Goal: Check status: Check status

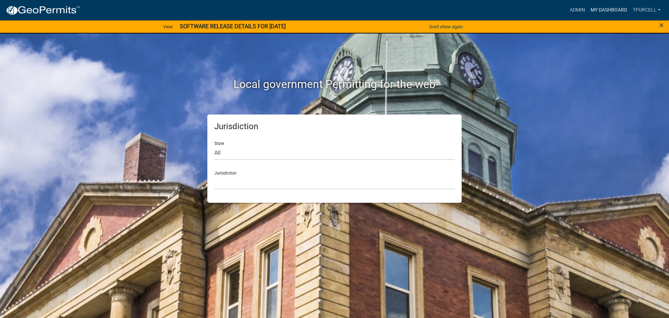
click at [604, 9] on link "My Dashboard" at bounding box center [609, 9] width 42 height 13
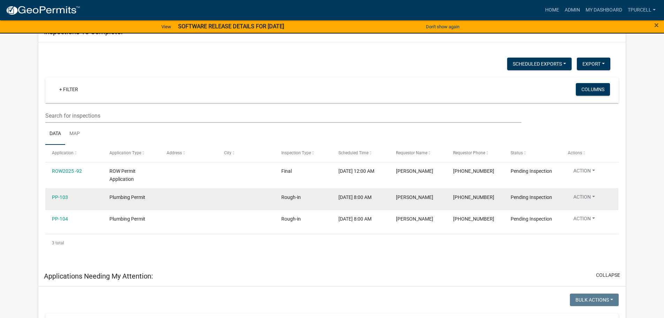
scroll to position [70, 0]
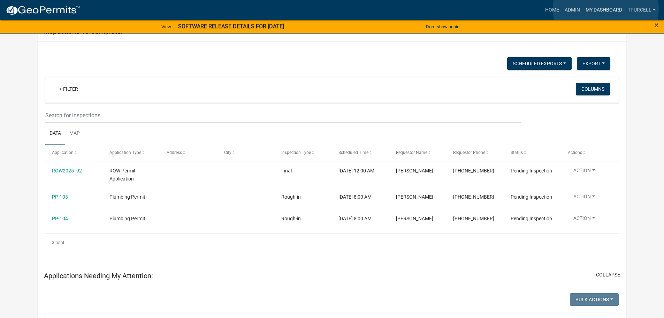
click at [606, 9] on link "My Dashboard" at bounding box center [604, 9] width 42 height 13
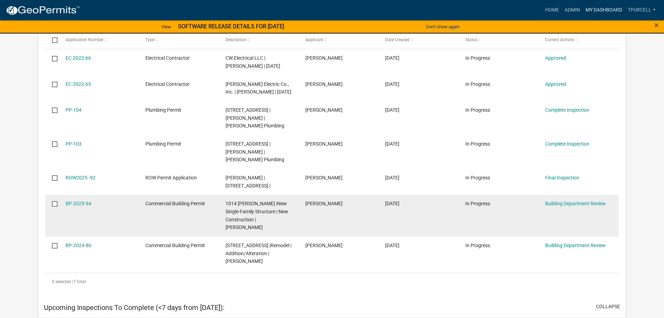
scroll to position [418, 0]
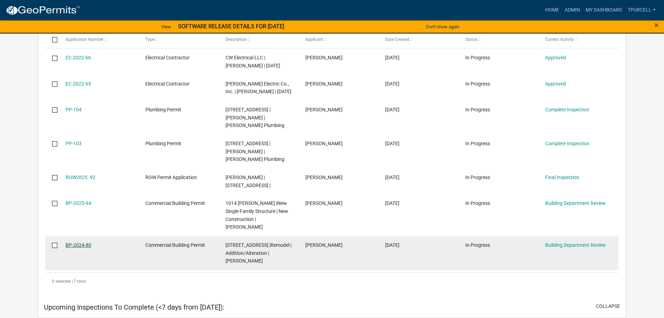
click at [85, 242] on link "BP-2024-80" at bounding box center [79, 245] width 26 height 6
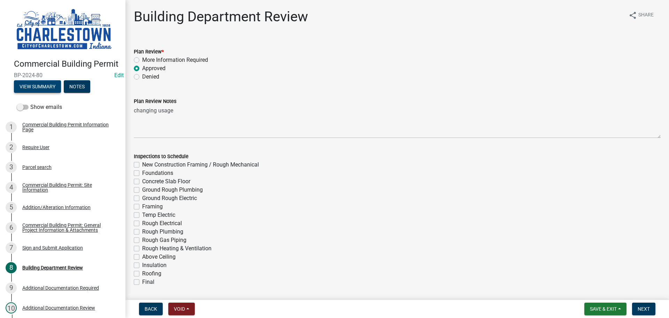
click at [45, 93] on button "View Summary" at bounding box center [37, 86] width 47 height 13
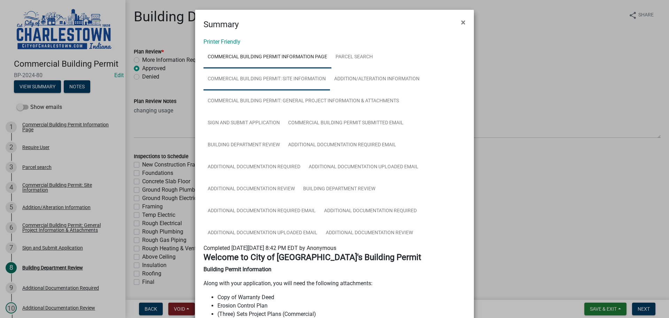
click at [300, 77] on link "Commercial Building Permit: Site Information" at bounding box center [267, 79] width 127 height 22
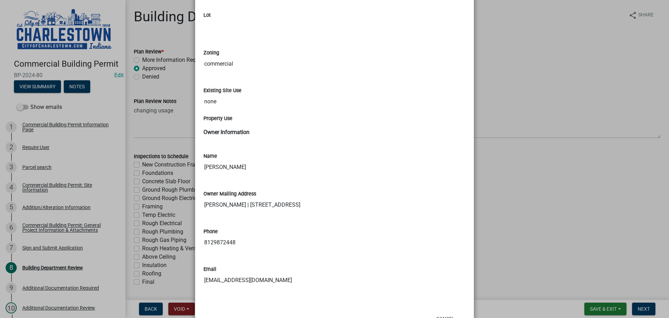
scroll to position [418, 0]
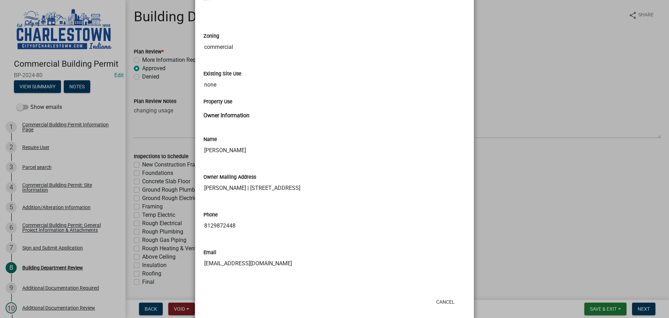
click at [531, 88] on ngb-modal-window "Summary × Printer Friendly Commercial Building Permit Information Page Parcel s…" at bounding box center [334, 159] width 669 height 318
